Goal: Information Seeking & Learning: Learn about a topic

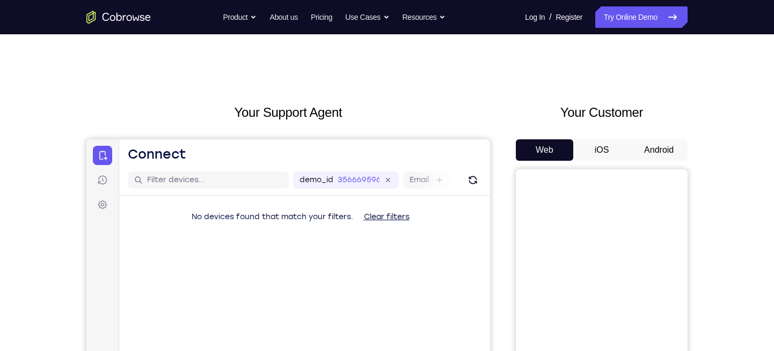
click at [670, 150] on button "Android" at bounding box center [658, 149] width 57 height 21
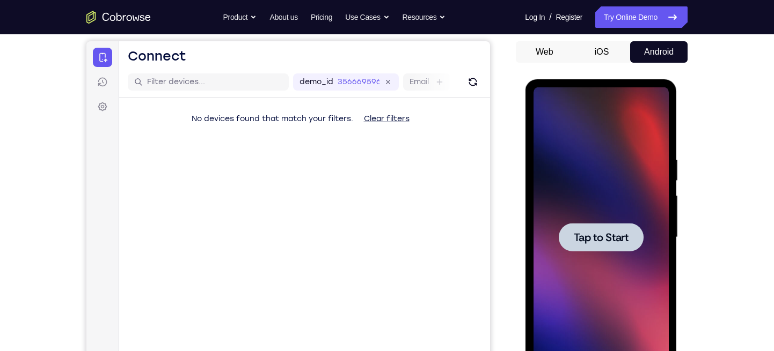
scroll to position [142, 0]
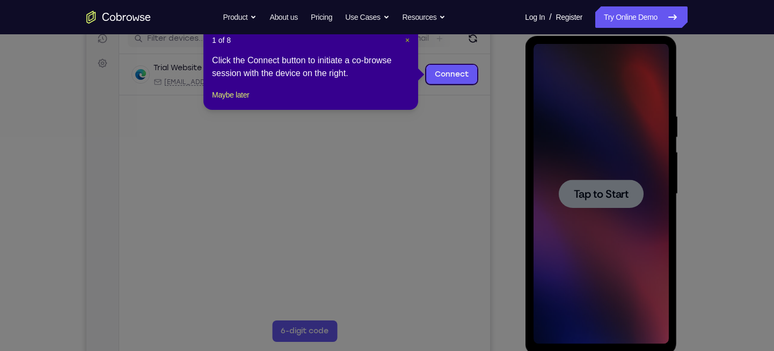
click at [405, 41] on span "×" at bounding box center [407, 40] width 4 height 9
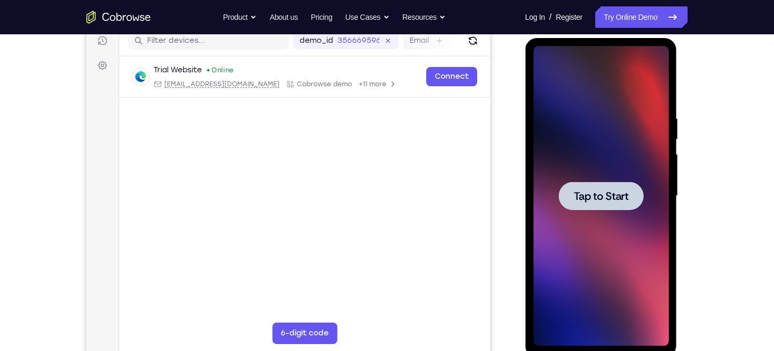
click at [597, 206] on div at bounding box center [600, 196] width 85 height 28
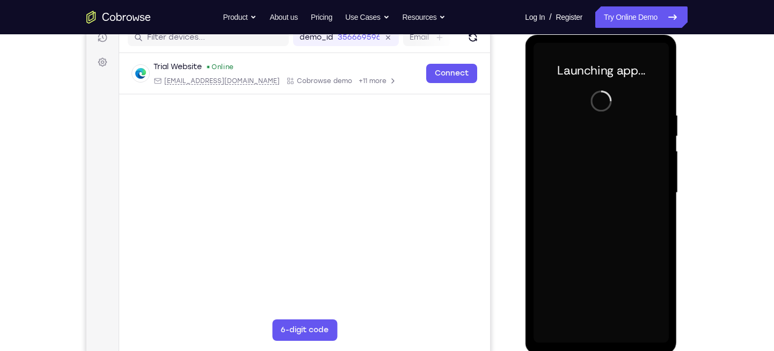
scroll to position [141, 0]
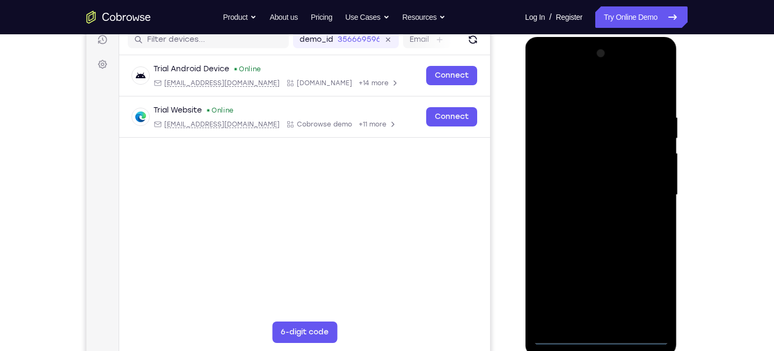
click at [601, 335] on div at bounding box center [600, 195] width 135 height 300
click at [644, 283] on div at bounding box center [600, 195] width 135 height 300
click at [540, 68] on div at bounding box center [600, 195] width 135 height 300
click at [650, 196] on div at bounding box center [600, 195] width 135 height 300
click at [590, 213] on div at bounding box center [600, 195] width 135 height 300
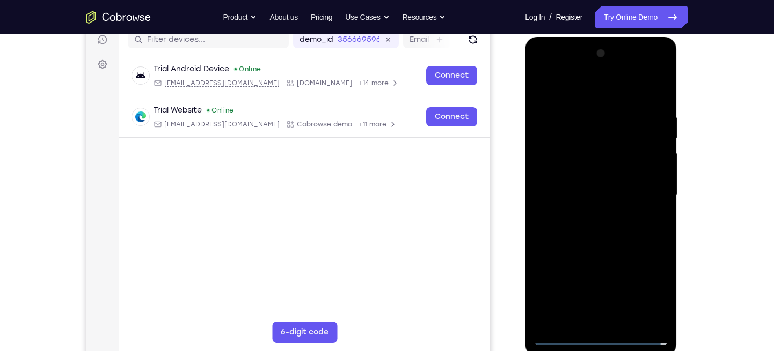
click at [572, 180] on div at bounding box center [600, 195] width 135 height 300
click at [571, 187] on div at bounding box center [600, 195] width 135 height 300
click at [571, 152] on div at bounding box center [600, 195] width 135 height 300
click at [573, 170] on div at bounding box center [600, 195] width 135 height 300
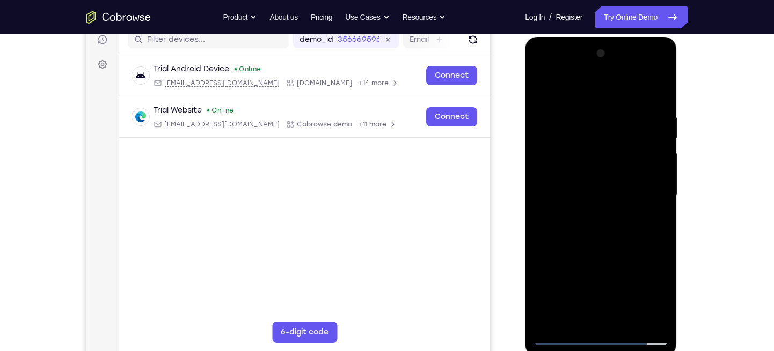
click at [559, 195] on div at bounding box center [600, 195] width 135 height 300
click at [545, 232] on div at bounding box center [600, 195] width 135 height 300
click at [558, 225] on div at bounding box center [600, 195] width 135 height 300
click at [660, 100] on div at bounding box center [600, 195] width 135 height 300
click at [660, 89] on div at bounding box center [600, 195] width 135 height 300
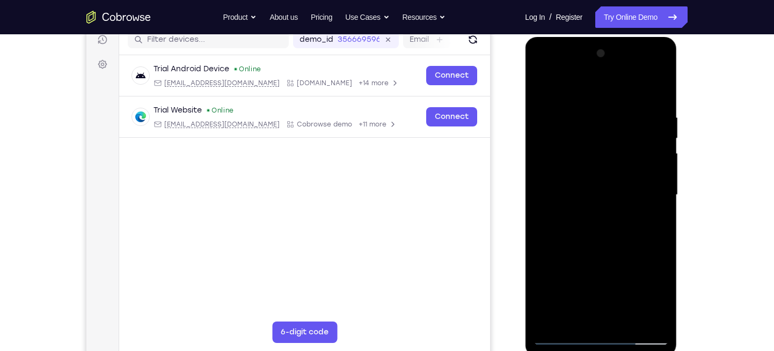
click at [544, 149] on div at bounding box center [600, 195] width 135 height 300
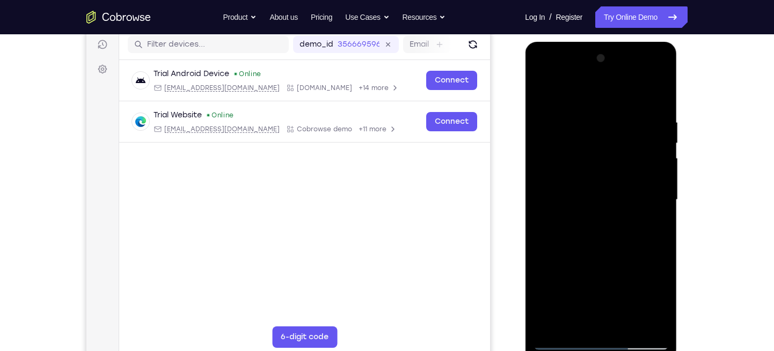
click at [540, 90] on div at bounding box center [600, 200] width 135 height 300
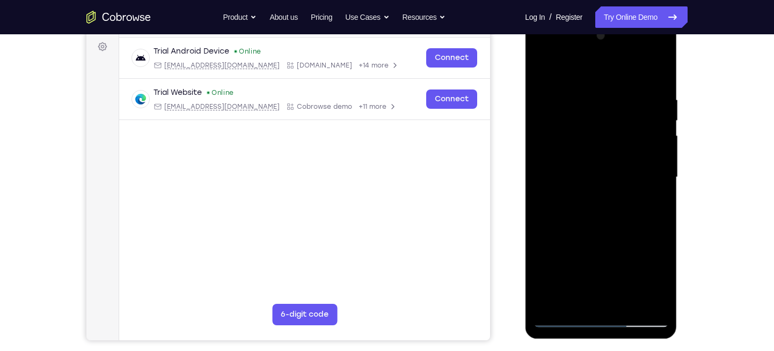
scroll to position [161, 0]
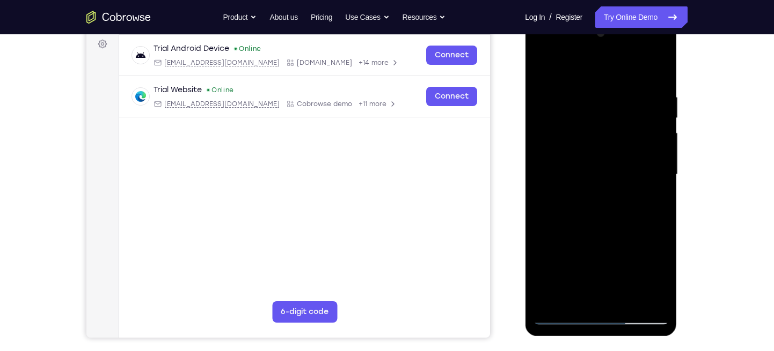
click at [624, 298] on div at bounding box center [600, 175] width 135 height 300
click at [606, 232] on div at bounding box center [600, 175] width 135 height 300
click at [625, 171] on div at bounding box center [600, 175] width 135 height 300
click at [650, 202] on div at bounding box center [600, 175] width 135 height 300
click at [542, 69] on div at bounding box center [600, 175] width 135 height 300
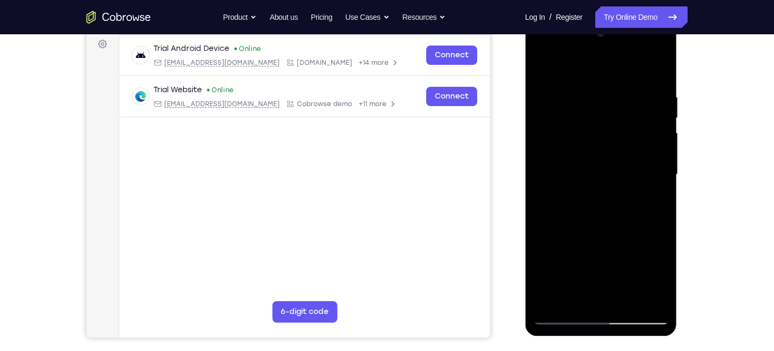
click at [542, 69] on div at bounding box center [600, 175] width 135 height 300
click at [622, 297] on div at bounding box center [600, 175] width 135 height 300
click at [545, 66] on div at bounding box center [600, 175] width 135 height 300
click at [661, 215] on div at bounding box center [600, 175] width 135 height 300
drag, startPoint x: 636, startPoint y: 194, endPoint x: 636, endPoint y: 173, distance: 20.4
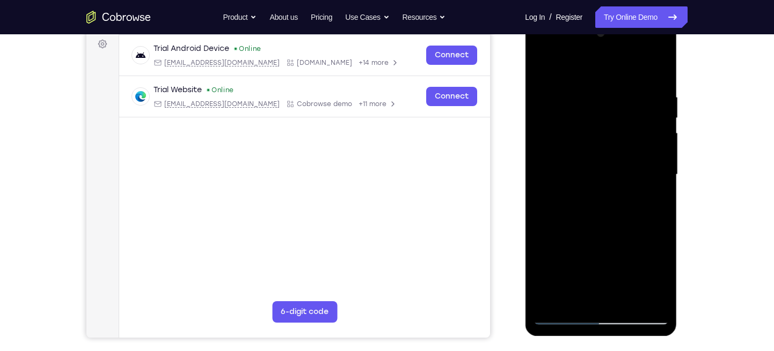
click at [636, 173] on div at bounding box center [600, 175] width 135 height 300
drag, startPoint x: 636, startPoint y: 173, endPoint x: 636, endPoint y: 151, distance: 22.0
click at [636, 151] on div at bounding box center [600, 175] width 135 height 300
click at [661, 178] on div at bounding box center [600, 175] width 135 height 300
click at [637, 190] on div at bounding box center [600, 175] width 135 height 300
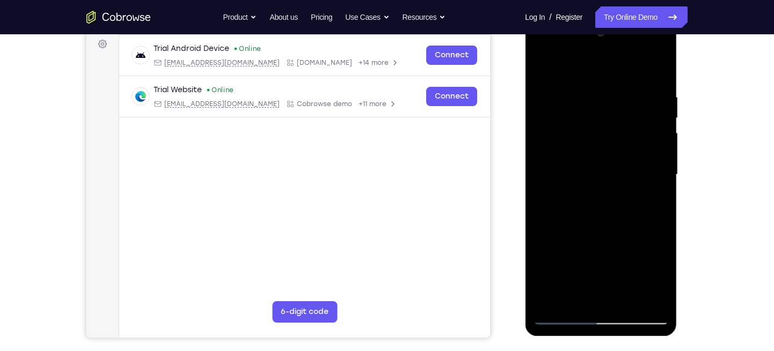
click at [637, 190] on div at bounding box center [600, 175] width 135 height 300
drag, startPoint x: 605, startPoint y: 192, endPoint x: 607, endPoint y: 158, distance: 34.4
click at [607, 158] on div at bounding box center [600, 175] width 135 height 300
drag, startPoint x: 606, startPoint y: 251, endPoint x: 614, endPoint y: 202, distance: 49.0
click at [614, 202] on div at bounding box center [600, 175] width 135 height 300
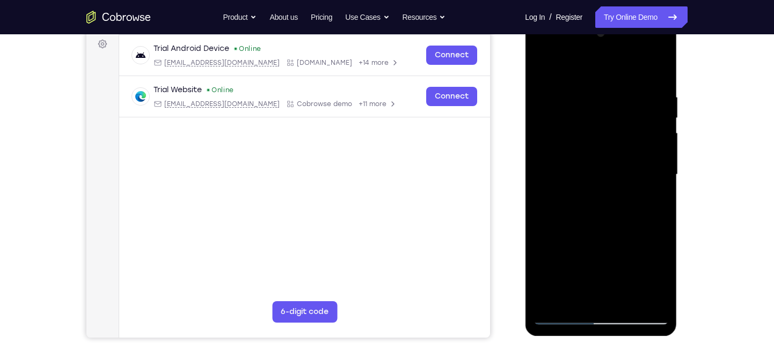
drag, startPoint x: 614, startPoint y: 202, endPoint x: 616, endPoint y: 149, distance: 53.2
click at [616, 149] on div at bounding box center [600, 175] width 135 height 300
drag, startPoint x: 617, startPoint y: 172, endPoint x: 619, endPoint y: 161, distance: 10.8
click at [619, 161] on div at bounding box center [600, 175] width 135 height 300
click at [658, 170] on div at bounding box center [600, 175] width 135 height 300
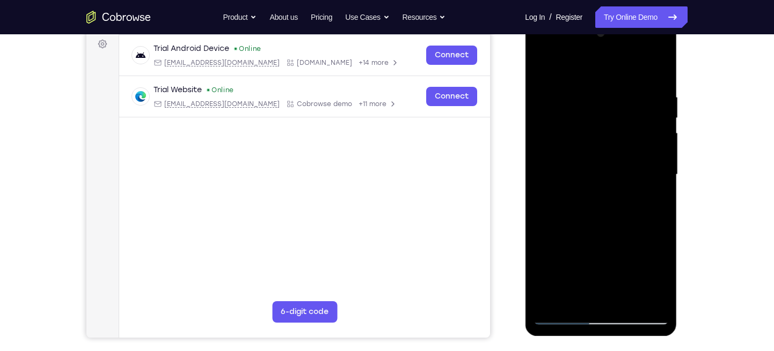
click at [658, 170] on div at bounding box center [600, 175] width 135 height 300
click at [621, 180] on div at bounding box center [600, 175] width 135 height 300
click at [546, 170] on div at bounding box center [600, 175] width 135 height 300
click at [542, 175] on div at bounding box center [600, 175] width 135 height 300
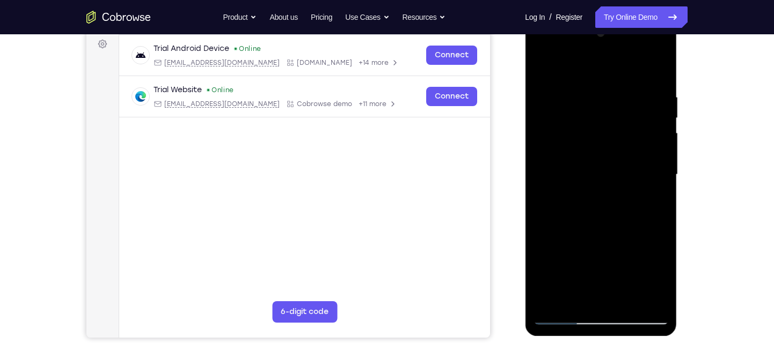
click at [655, 172] on div at bounding box center [600, 175] width 135 height 300
click at [658, 179] on div at bounding box center [600, 175] width 135 height 300
click at [658, 186] on div at bounding box center [600, 175] width 135 height 300
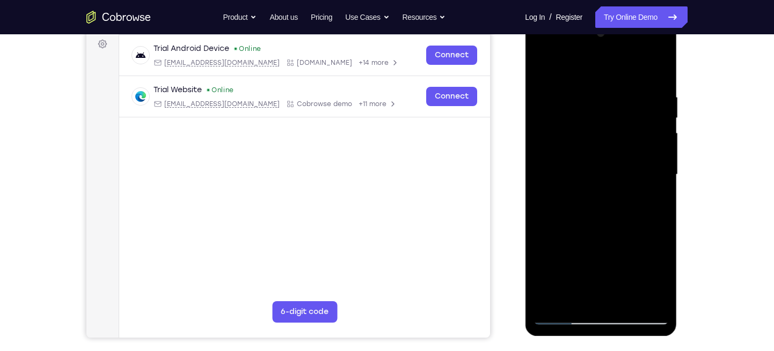
click at [658, 186] on div at bounding box center [600, 175] width 135 height 300
click at [663, 160] on div at bounding box center [600, 175] width 135 height 300
click at [656, 172] on div at bounding box center [600, 175] width 135 height 300
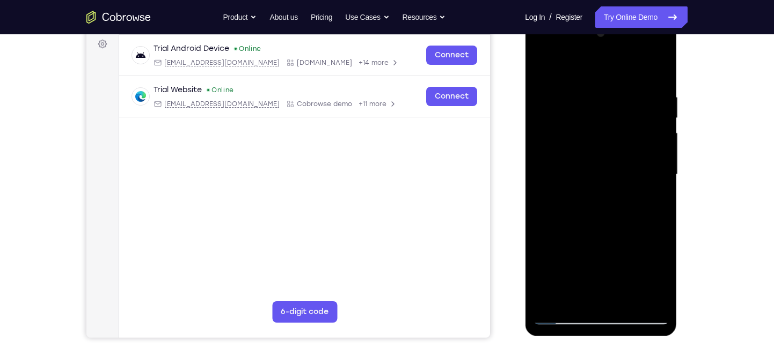
click at [616, 189] on div at bounding box center [600, 175] width 135 height 300
click at [553, 300] on div at bounding box center [600, 175] width 135 height 300
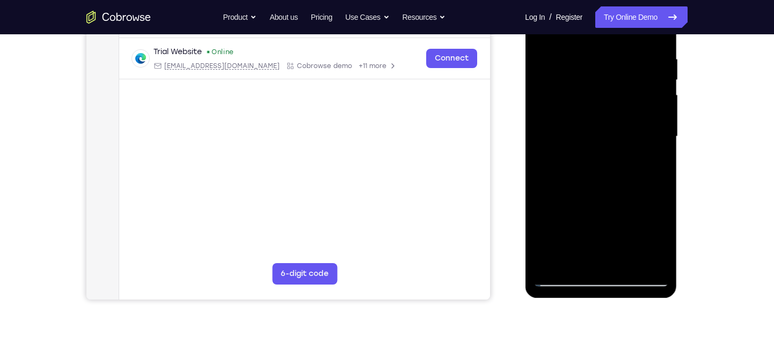
scroll to position [199, 0]
click at [586, 56] on div at bounding box center [600, 137] width 135 height 300
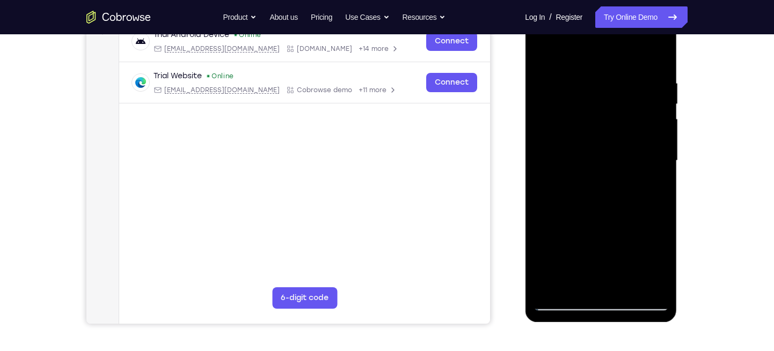
scroll to position [173, 0]
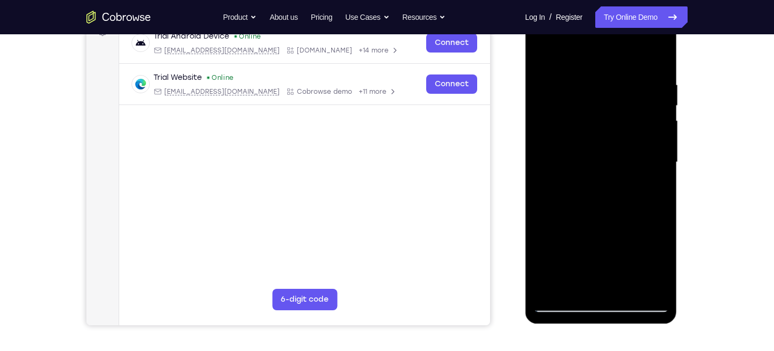
click at [664, 86] on div at bounding box center [600, 162] width 135 height 300
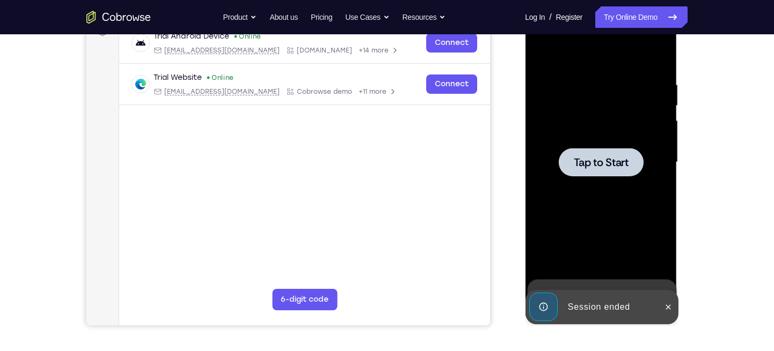
click at [579, 170] on div at bounding box center [600, 162] width 85 height 28
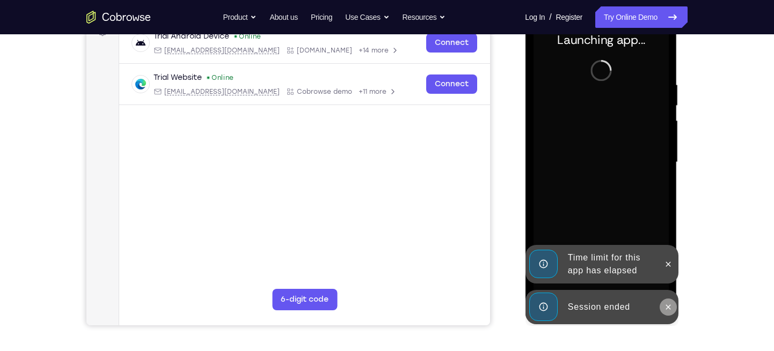
click at [668, 306] on icon at bounding box center [667, 307] width 9 height 9
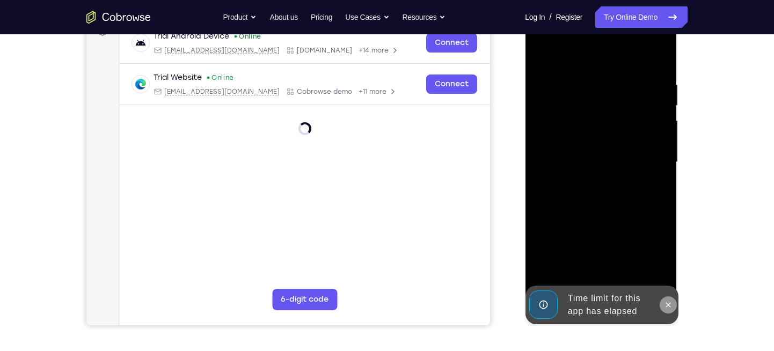
click at [669, 302] on icon at bounding box center [667, 305] width 9 height 9
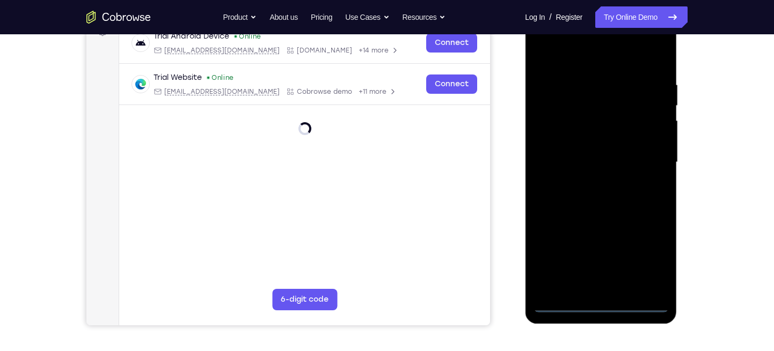
click at [601, 306] on div at bounding box center [600, 162] width 135 height 300
click at [612, 334] on div "Your Support Agent Your Customer Web iOS Android Next Steps We’d be happy to gi…" at bounding box center [386, 215] width 687 height 708
click at [600, 307] on div at bounding box center [600, 162] width 135 height 300
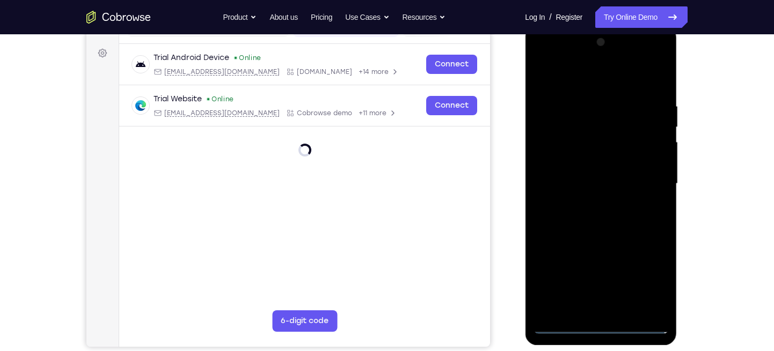
scroll to position [149, 0]
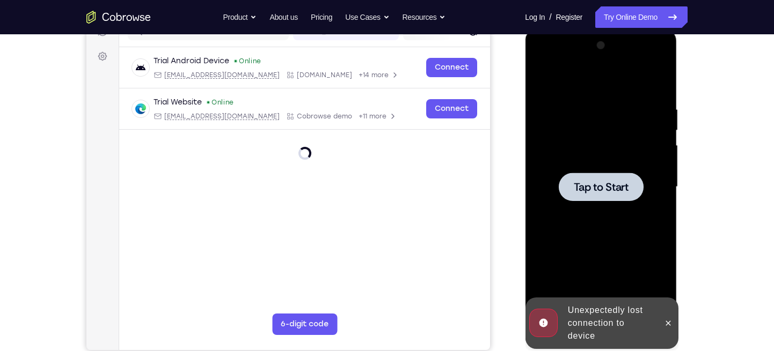
click at [591, 182] on span "Tap to Start" at bounding box center [600, 187] width 55 height 11
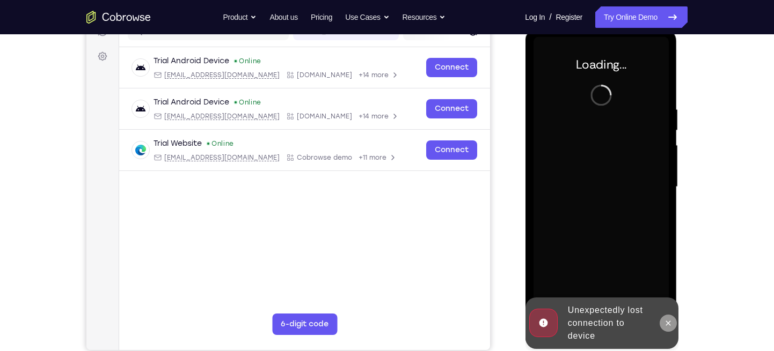
click at [665, 324] on icon at bounding box center [667, 323] width 9 height 9
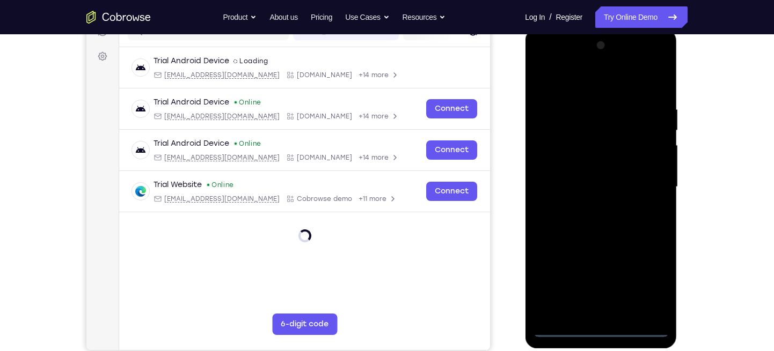
click at [600, 328] on div at bounding box center [600, 187] width 135 height 300
click at [648, 289] on div at bounding box center [600, 187] width 135 height 300
click at [542, 59] on div at bounding box center [600, 187] width 135 height 300
click at [648, 182] on div at bounding box center [600, 187] width 135 height 300
click at [589, 207] on div at bounding box center [600, 187] width 135 height 300
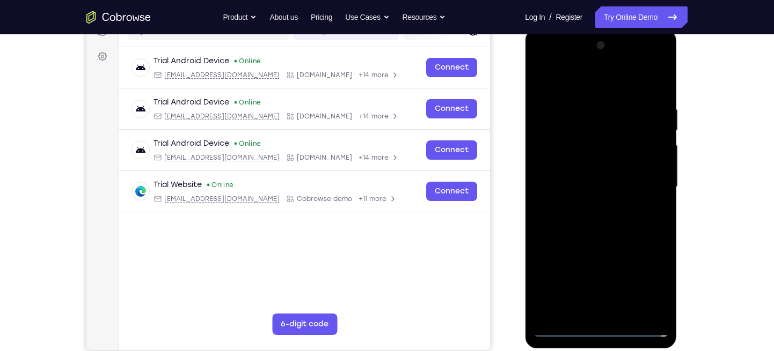
click at [560, 173] on div at bounding box center [600, 187] width 135 height 300
click at [563, 164] on div at bounding box center [600, 187] width 135 height 300
click at [563, 182] on div at bounding box center [600, 187] width 135 height 300
click at [563, 216] on div at bounding box center [600, 187] width 135 height 300
click at [652, 78] on div at bounding box center [600, 187] width 135 height 300
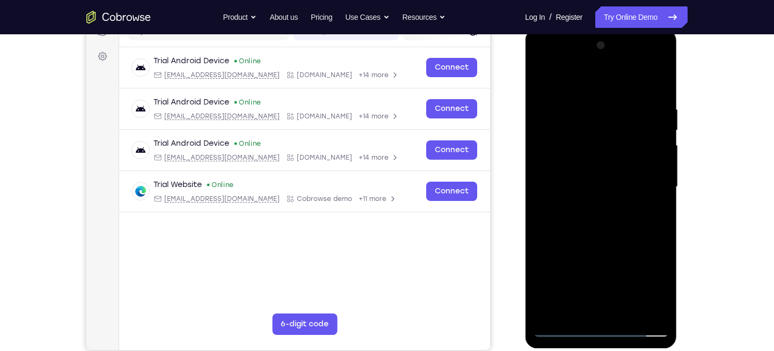
click at [584, 98] on div at bounding box center [600, 187] width 135 height 300
click at [653, 94] on div at bounding box center [600, 187] width 135 height 300
click at [590, 93] on div at bounding box center [600, 187] width 135 height 300
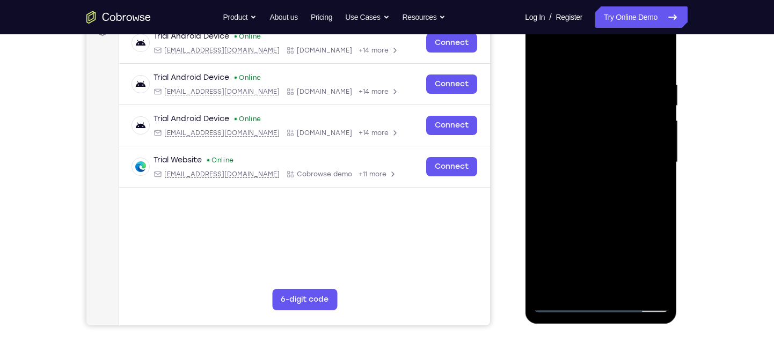
scroll to position [174, 0]
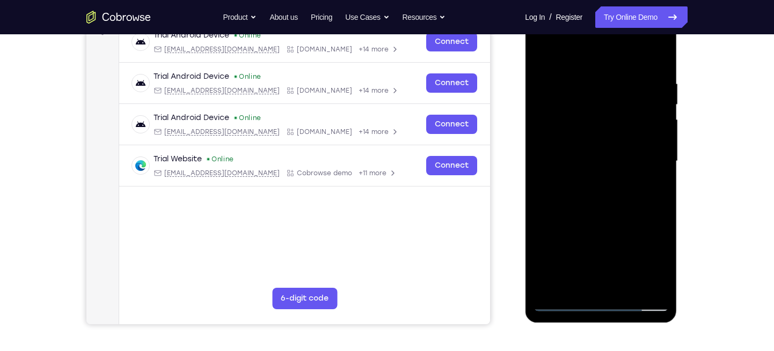
click at [651, 108] on div at bounding box center [600, 161] width 135 height 300
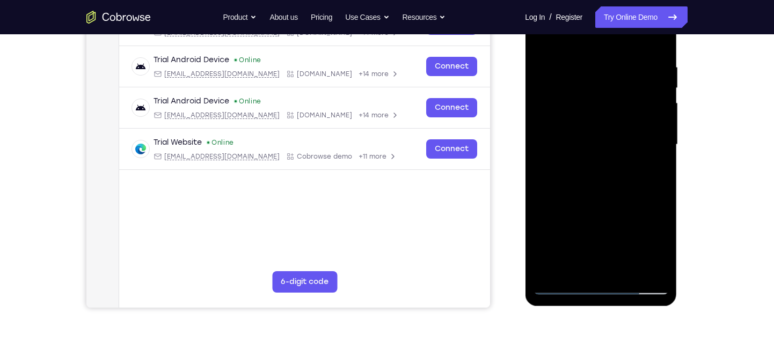
scroll to position [187, 0]
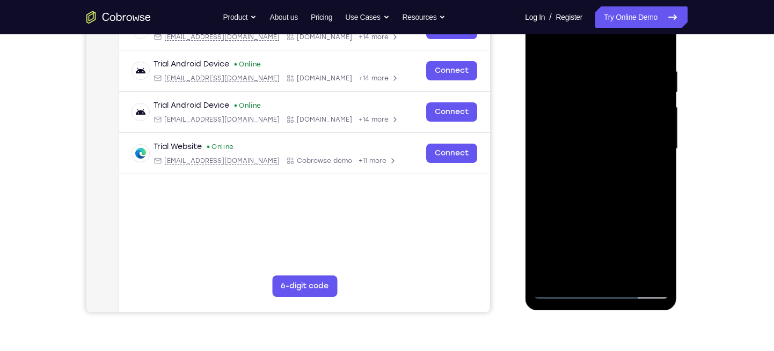
click at [657, 77] on div at bounding box center [600, 149] width 135 height 300
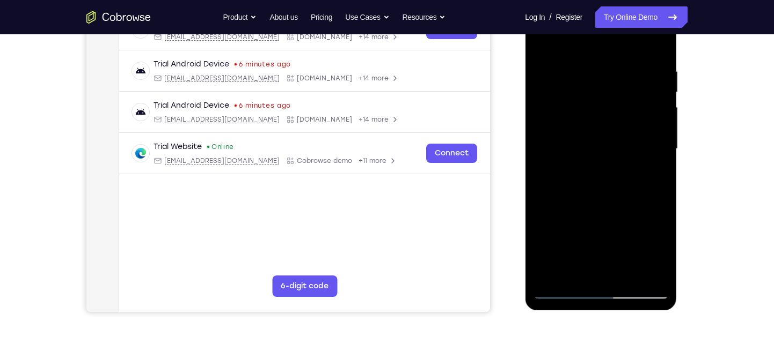
click at [651, 84] on div at bounding box center [600, 149] width 135 height 300
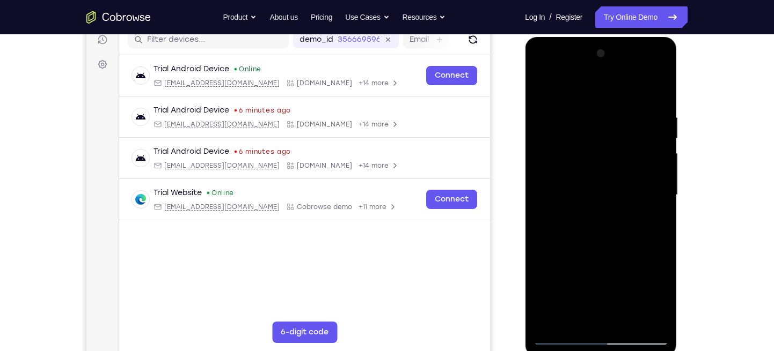
scroll to position [136, 0]
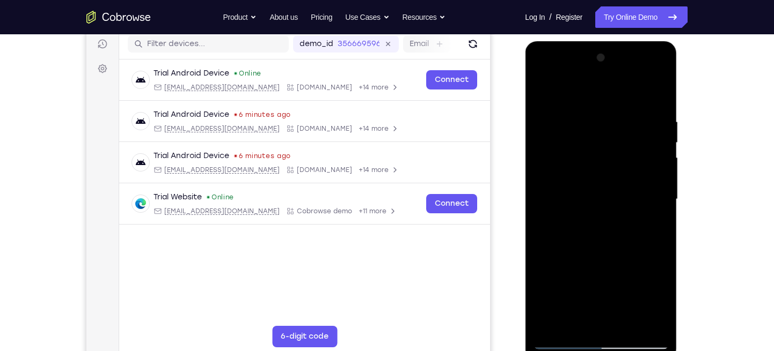
click at [660, 112] on div at bounding box center [600, 199] width 135 height 300
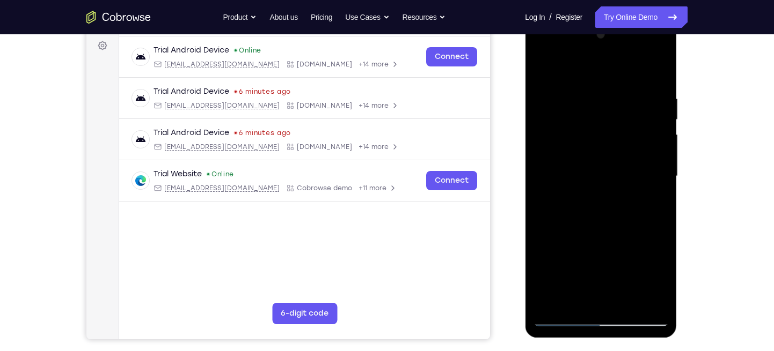
scroll to position [159, 0]
click at [655, 109] on div at bounding box center [600, 177] width 135 height 300
click at [540, 127] on div at bounding box center [600, 177] width 135 height 300
click at [661, 106] on div at bounding box center [600, 177] width 135 height 300
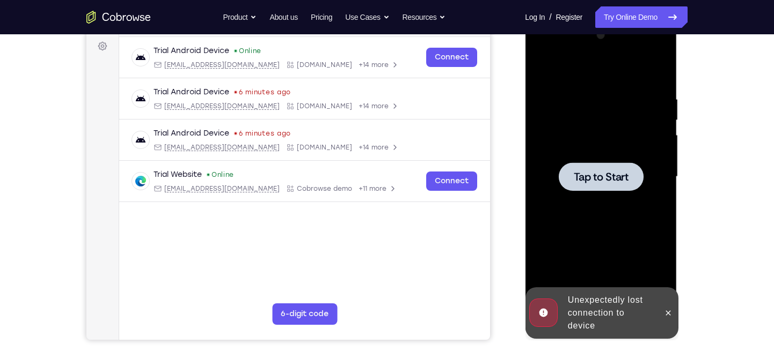
click at [609, 166] on div at bounding box center [600, 177] width 85 height 28
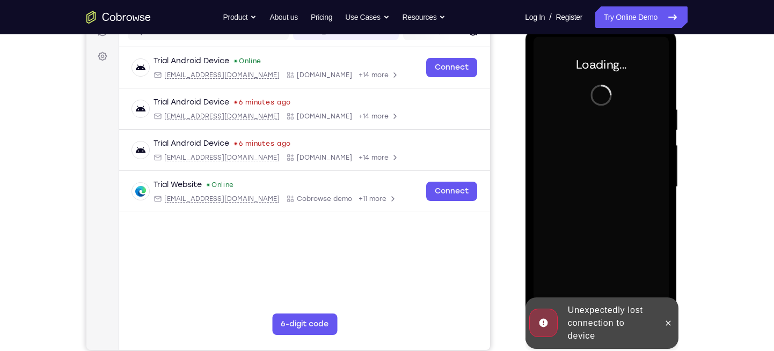
scroll to position [149, 0]
click at [667, 326] on icon at bounding box center [667, 323] width 9 height 9
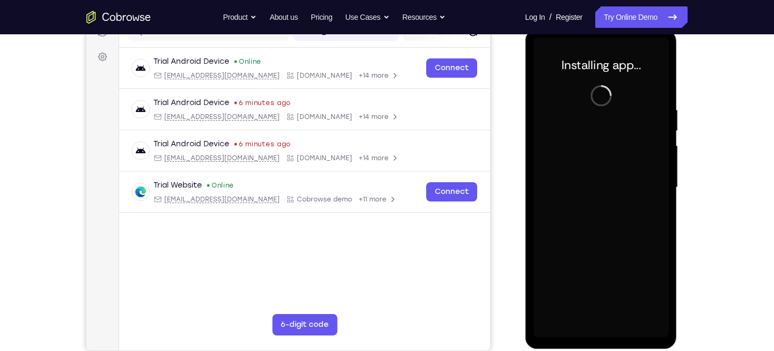
scroll to position [148, 0]
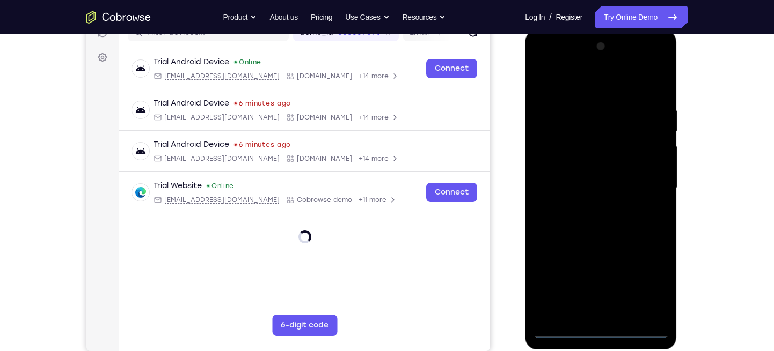
click at [599, 332] on div at bounding box center [600, 188] width 135 height 300
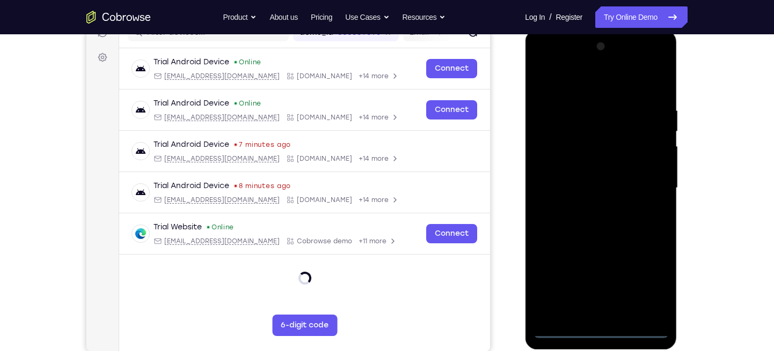
click at [653, 276] on div at bounding box center [600, 188] width 135 height 300
click at [546, 60] on div at bounding box center [600, 188] width 135 height 300
click at [642, 182] on div at bounding box center [600, 188] width 135 height 300
click at [589, 207] on div at bounding box center [600, 188] width 135 height 300
click at [574, 179] on div at bounding box center [600, 188] width 135 height 300
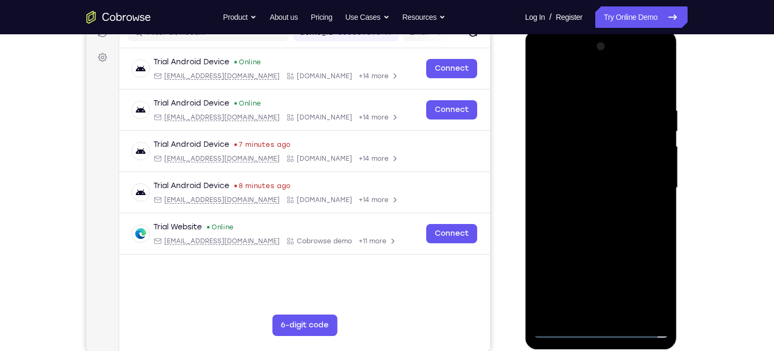
click at [556, 167] on div at bounding box center [600, 188] width 135 height 300
click at [562, 183] on div at bounding box center [600, 188] width 135 height 300
click at [545, 220] on div at bounding box center [600, 188] width 135 height 300
click at [556, 216] on div at bounding box center [600, 188] width 135 height 300
click at [657, 90] on div at bounding box center [600, 188] width 135 height 300
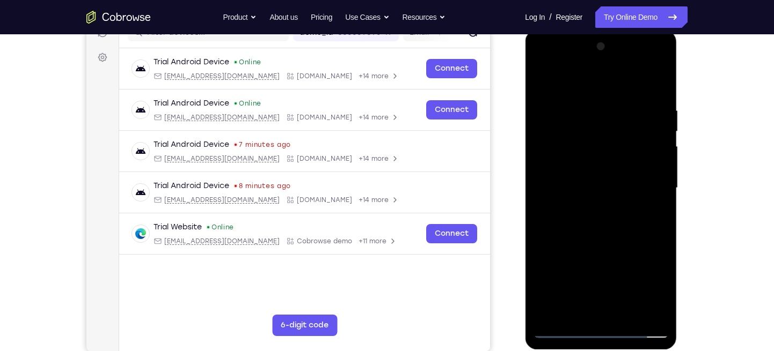
click at [661, 194] on div at bounding box center [600, 188] width 135 height 300
click at [658, 197] on div at bounding box center [600, 188] width 135 height 300
click at [590, 119] on div at bounding box center [600, 188] width 135 height 300
click at [653, 129] on div at bounding box center [600, 188] width 135 height 300
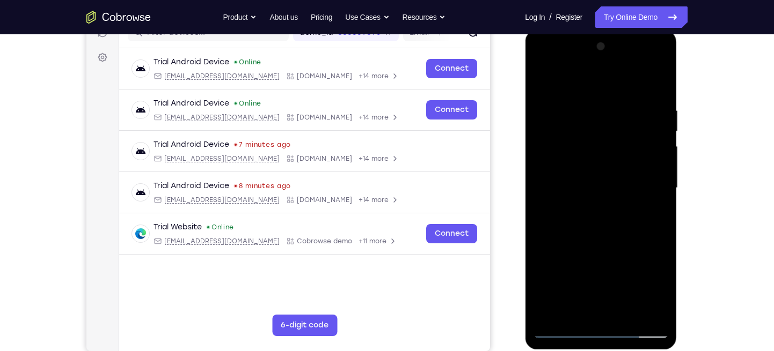
click at [655, 117] on div at bounding box center [600, 188] width 135 height 300
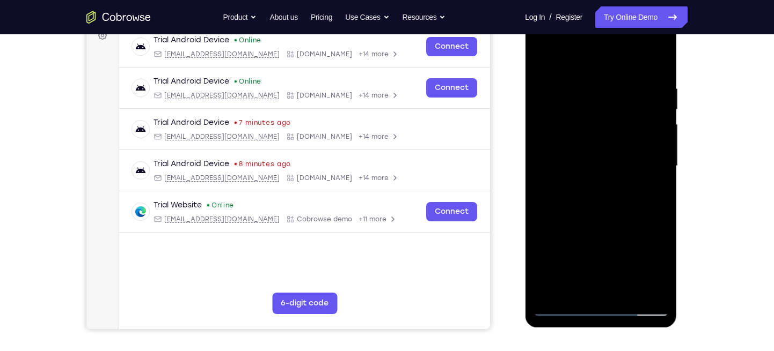
scroll to position [167, 0]
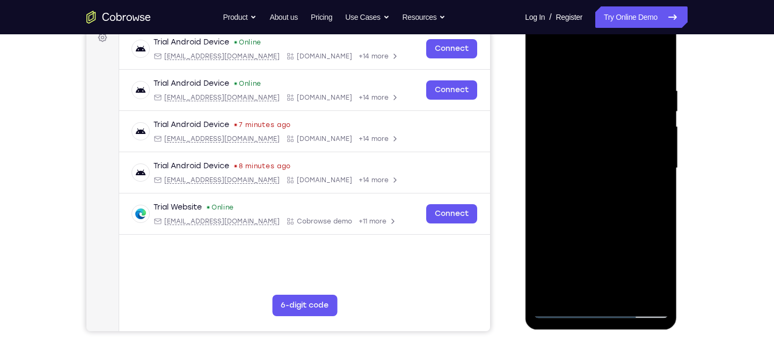
click at [655, 105] on div at bounding box center [600, 168] width 135 height 300
click at [636, 99] on div at bounding box center [600, 168] width 135 height 300
click at [534, 94] on div at bounding box center [600, 168] width 135 height 300
click at [543, 95] on div at bounding box center [600, 168] width 135 height 300
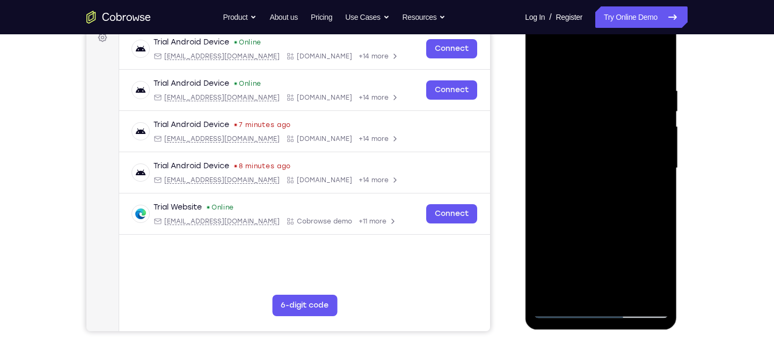
click at [651, 96] on div at bounding box center [600, 168] width 135 height 300
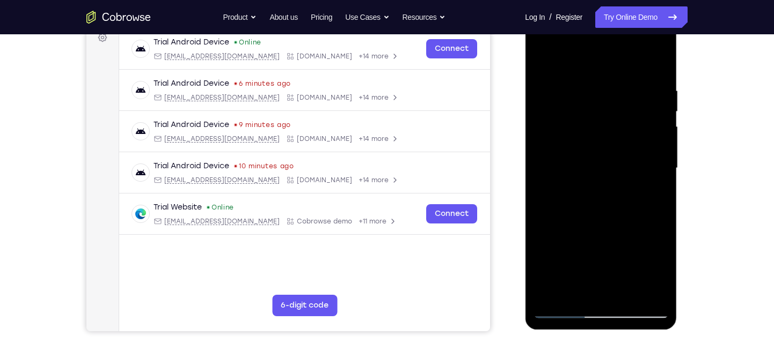
click at [651, 96] on div at bounding box center [600, 168] width 135 height 300
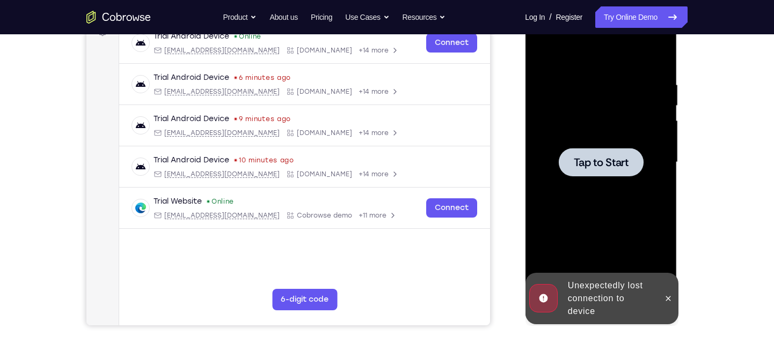
scroll to position [174, 0]
click at [631, 135] on div at bounding box center [600, 162] width 135 height 300
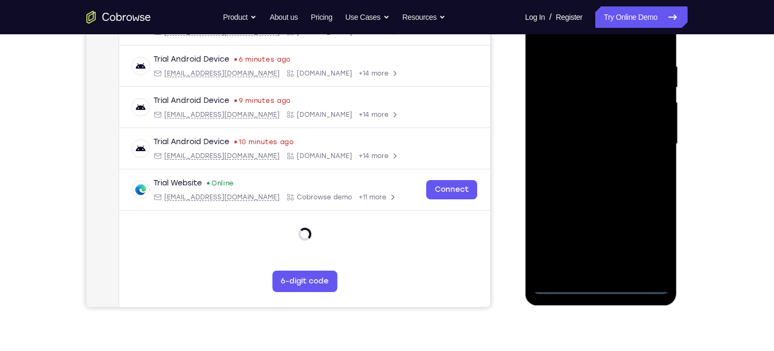
scroll to position [195, 0]
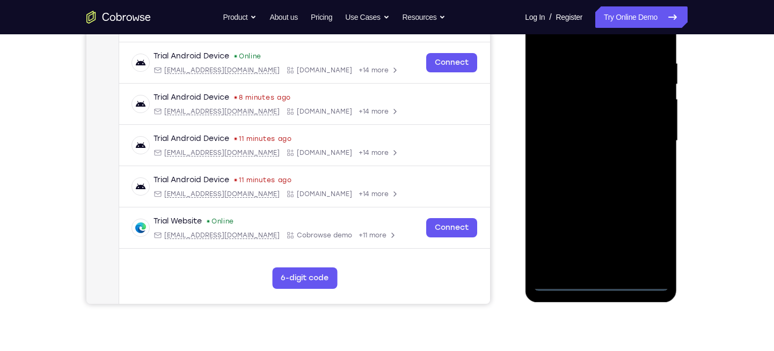
click at [600, 280] on div at bounding box center [600, 141] width 135 height 300
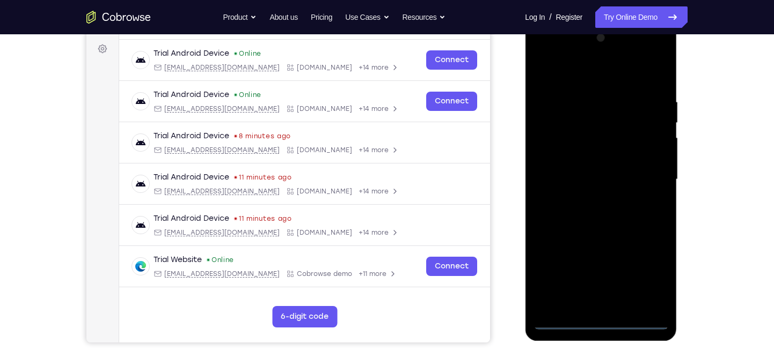
scroll to position [153, 0]
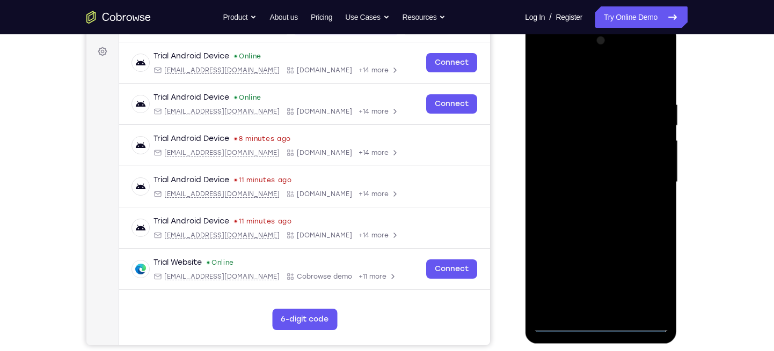
click at [599, 323] on div at bounding box center [600, 182] width 135 height 300
click at [652, 285] on div at bounding box center [600, 182] width 135 height 300
click at [541, 60] on div at bounding box center [600, 182] width 135 height 300
click at [554, 151] on div at bounding box center [600, 182] width 135 height 300
click at [561, 188] on div at bounding box center [600, 182] width 135 height 300
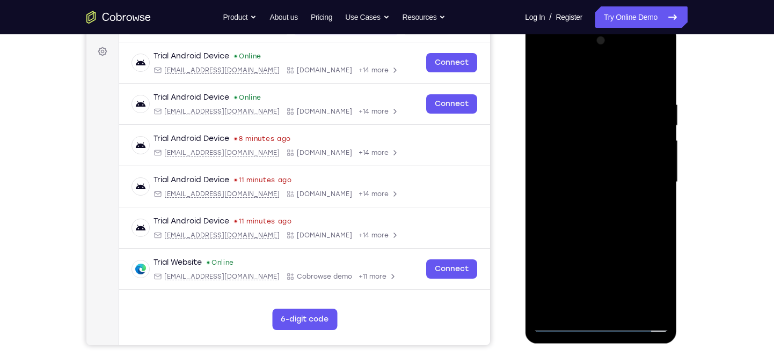
click at [548, 173] on div at bounding box center [600, 182] width 135 height 300
click at [560, 188] on div at bounding box center [600, 182] width 135 height 300
click at [552, 193] on div at bounding box center [600, 182] width 135 height 300
click at [576, 231] on div at bounding box center [600, 182] width 135 height 300
click at [639, 151] on div at bounding box center [600, 182] width 135 height 300
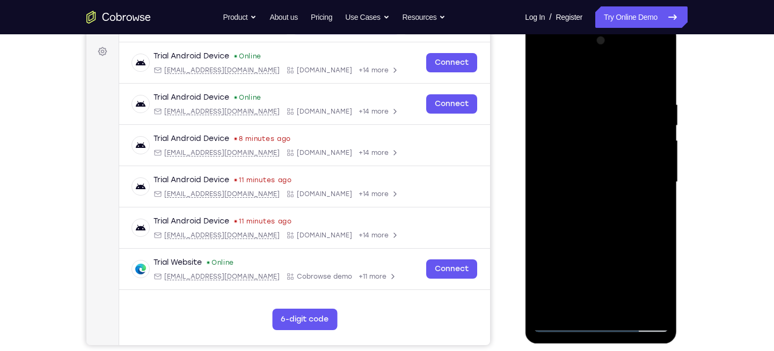
click at [582, 300] on div at bounding box center [600, 182] width 135 height 300
click at [558, 167] on div at bounding box center [600, 182] width 135 height 300
click at [560, 210] on div at bounding box center [600, 182] width 135 height 300
click at [633, 86] on div at bounding box center [600, 182] width 135 height 300
click at [600, 161] on div at bounding box center [600, 182] width 135 height 300
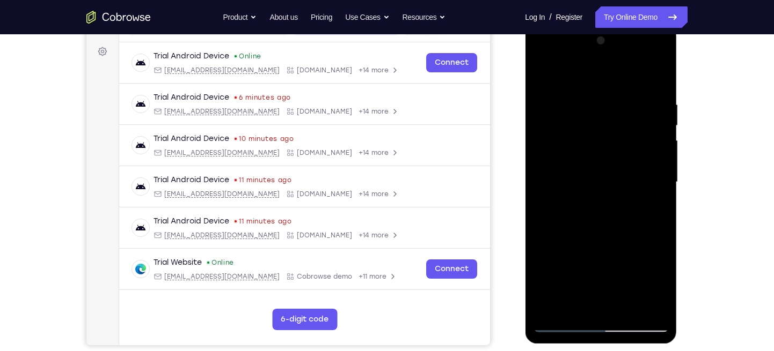
click at [539, 72] on div at bounding box center [600, 182] width 135 height 300
click at [585, 118] on div at bounding box center [600, 182] width 135 height 300
click at [542, 74] on div at bounding box center [600, 182] width 135 height 300
click at [622, 230] on div at bounding box center [600, 182] width 135 height 300
click at [539, 72] on div at bounding box center [600, 182] width 135 height 300
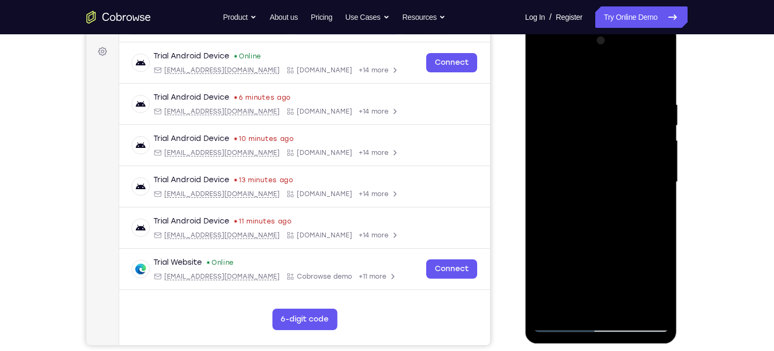
click at [612, 241] on div at bounding box center [600, 182] width 135 height 300
click at [539, 75] on div at bounding box center [600, 182] width 135 height 300
click at [607, 271] on div at bounding box center [600, 182] width 135 height 300
click at [543, 71] on div at bounding box center [600, 182] width 135 height 300
click at [581, 136] on div at bounding box center [600, 182] width 135 height 300
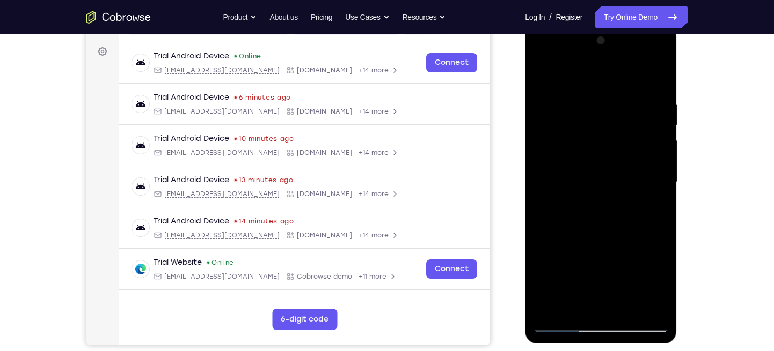
click at [542, 71] on div at bounding box center [600, 182] width 135 height 300
click at [543, 72] on div at bounding box center [600, 182] width 135 height 300
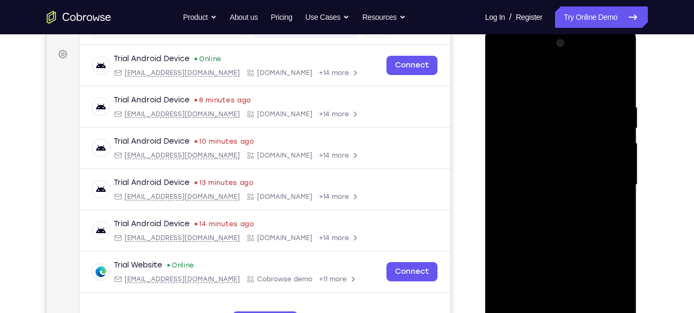
scroll to position [150, 0]
click at [498, 77] on div at bounding box center [560, 185] width 135 height 300
drag, startPoint x: 549, startPoint y: 131, endPoint x: 549, endPoint y: 93, distance: 37.6
click at [549, 93] on div at bounding box center [560, 185] width 135 height 300
drag, startPoint x: 557, startPoint y: 147, endPoint x: 557, endPoint y: 82, distance: 64.9
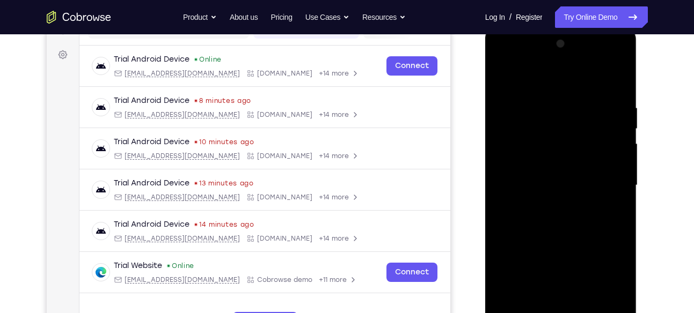
click at [557, 82] on div at bounding box center [560, 185] width 135 height 300
drag, startPoint x: 564, startPoint y: 200, endPoint x: 555, endPoint y: 110, distance: 90.6
click at [555, 110] on div at bounding box center [560, 185] width 135 height 300
click at [570, 124] on div at bounding box center [560, 185] width 135 height 300
drag, startPoint x: 557, startPoint y: 115, endPoint x: 564, endPoint y: 42, distance: 73.3
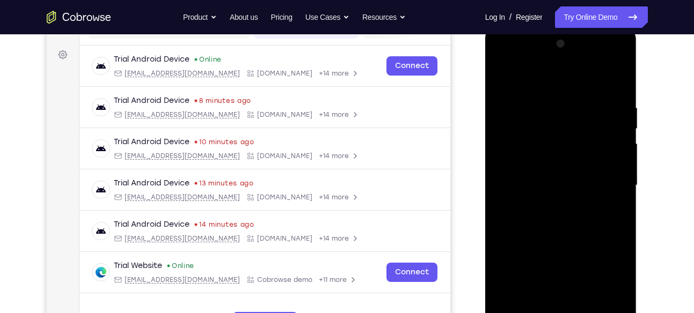
click at [564, 42] on div at bounding box center [560, 185] width 135 height 300
drag, startPoint x: 568, startPoint y: 217, endPoint x: 578, endPoint y: 127, distance: 90.6
click at [578, 127] on div at bounding box center [560, 185] width 135 height 300
click at [501, 76] on div at bounding box center [560, 185] width 135 height 300
drag, startPoint x: 554, startPoint y: 194, endPoint x: 568, endPoint y: 121, distance: 74.3
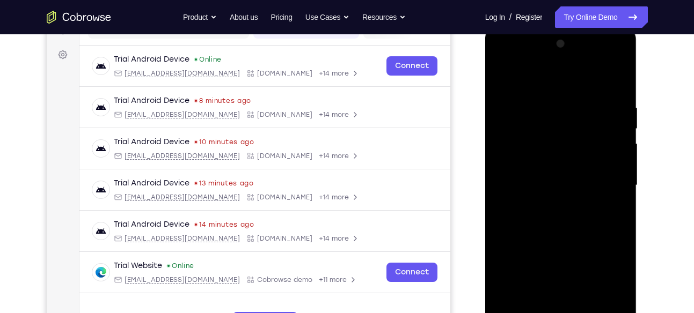
click at [568, 121] on div at bounding box center [560, 185] width 135 height 300
drag, startPoint x: 561, startPoint y: 230, endPoint x: 578, endPoint y: 133, distance: 99.1
click at [578, 133] on div at bounding box center [560, 185] width 135 height 300
drag, startPoint x: 556, startPoint y: 220, endPoint x: 584, endPoint y: 99, distance: 124.5
click at [584, 99] on div at bounding box center [560, 185] width 135 height 300
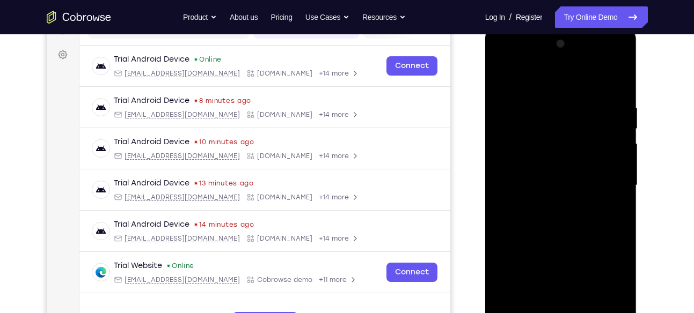
drag, startPoint x: 563, startPoint y: 201, endPoint x: 581, endPoint y: 131, distance: 71.6
click at [581, 131] on div at bounding box center [560, 185] width 135 height 300
drag, startPoint x: 574, startPoint y: 220, endPoint x: 599, endPoint y: 129, distance: 95.0
click at [599, 129] on div at bounding box center [560, 185] width 135 height 300
drag, startPoint x: 587, startPoint y: 263, endPoint x: 590, endPoint y: 159, distance: 104.1
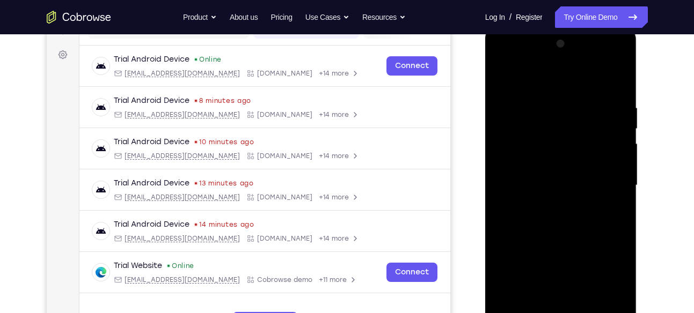
click at [590, 159] on div at bounding box center [560, 185] width 135 height 300
drag, startPoint x: 579, startPoint y: 259, endPoint x: 592, endPoint y: 165, distance: 94.2
click at [592, 165] on div at bounding box center [560, 185] width 135 height 300
drag, startPoint x: 574, startPoint y: 204, endPoint x: 594, endPoint y: 106, distance: 100.8
click at [594, 106] on div at bounding box center [560, 185] width 135 height 300
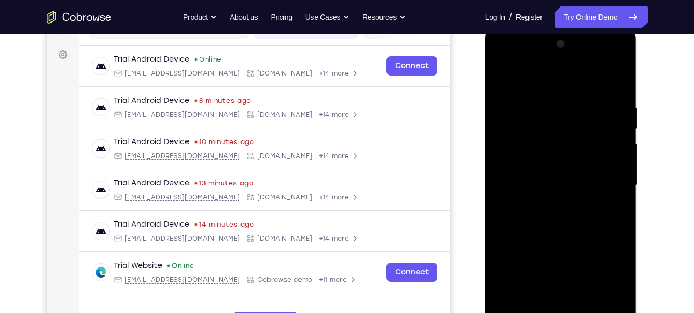
drag, startPoint x: 564, startPoint y: 217, endPoint x: 586, endPoint y: 115, distance: 104.9
click at [586, 115] on div at bounding box center [560, 185] width 135 height 300
drag, startPoint x: 578, startPoint y: 153, endPoint x: 573, endPoint y: 81, distance: 72.6
click at [573, 81] on div at bounding box center [560, 185] width 135 height 300
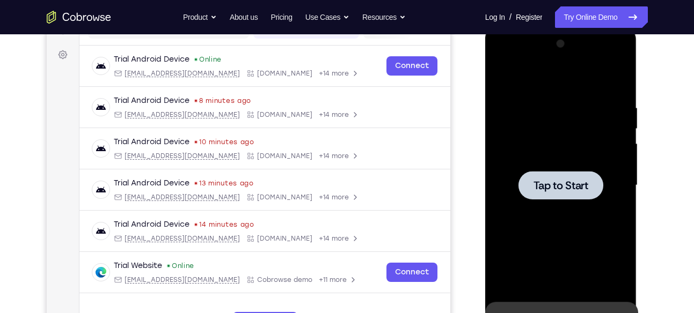
drag, startPoint x: 563, startPoint y: 191, endPoint x: 557, endPoint y: 137, distance: 54.5
click at [565, 27] on div "Tap to Start" at bounding box center [561, 27] width 152 height 0
